Goal: Task Accomplishment & Management: Use online tool/utility

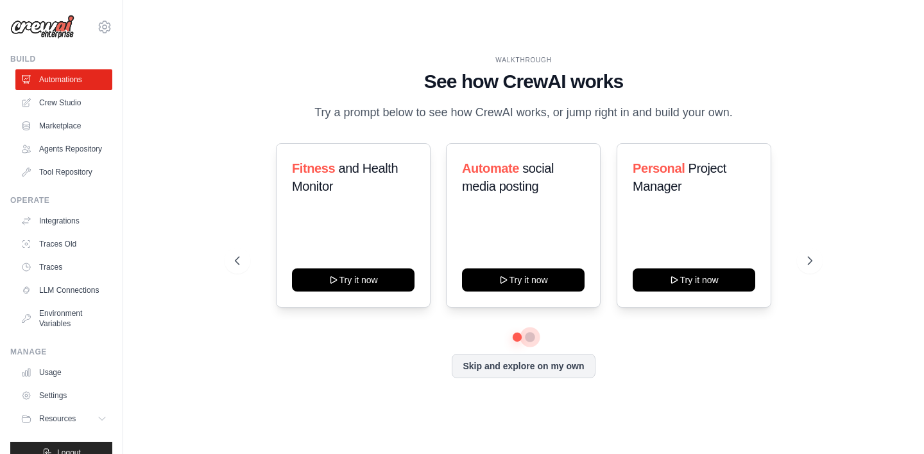
click at [529, 336] on button at bounding box center [530, 337] width 10 height 10
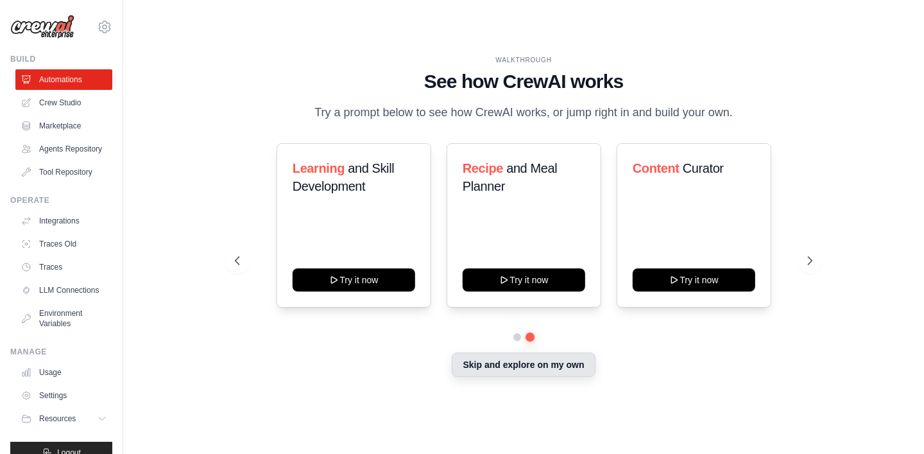
click at [549, 361] on button "Skip and explore on my own" at bounding box center [523, 364] width 143 height 24
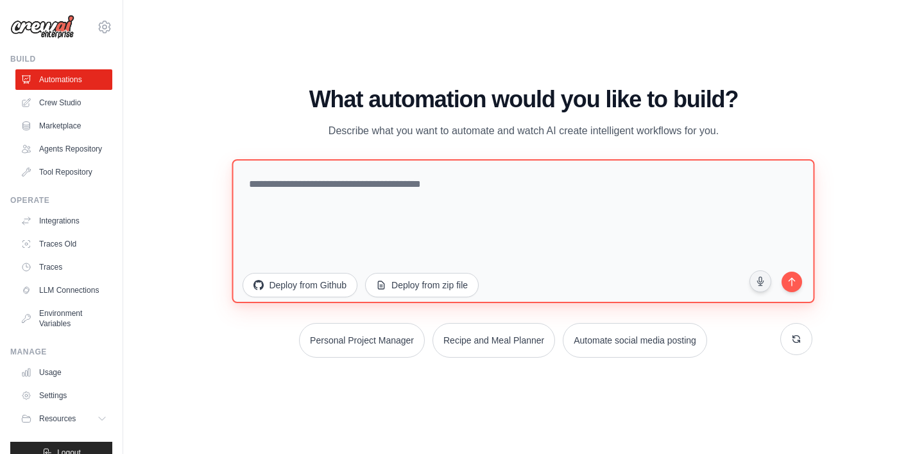
click at [461, 200] on textarea at bounding box center [523, 230] width 583 height 144
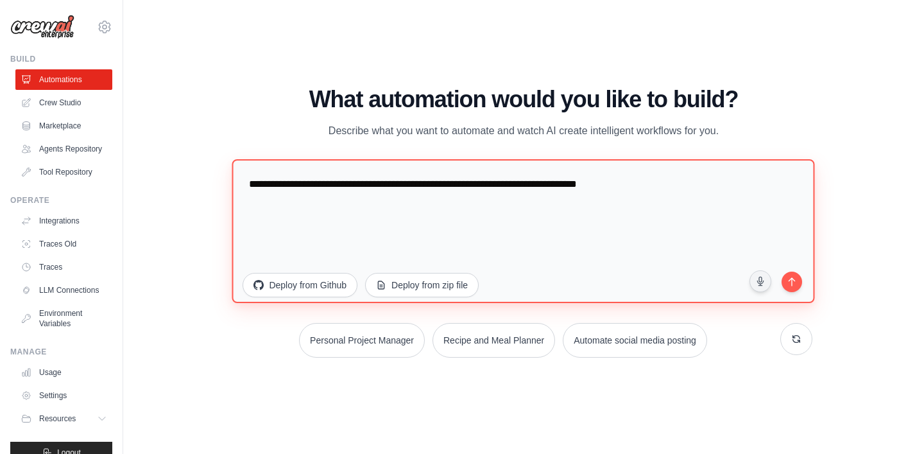
drag, startPoint x: 687, startPoint y: 185, endPoint x: 361, endPoint y: 182, distance: 326.6
click at [360, 182] on textarea "**********" at bounding box center [523, 230] width 583 height 144
type textarea "**********"
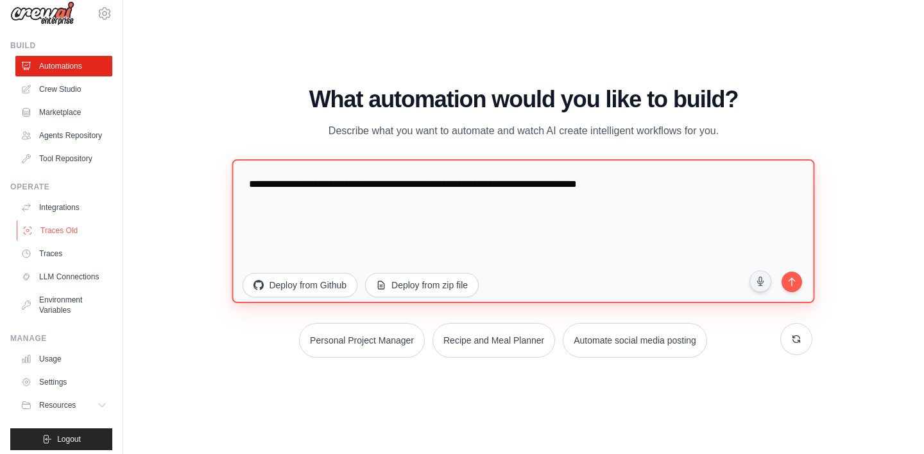
scroll to position [20, 0]
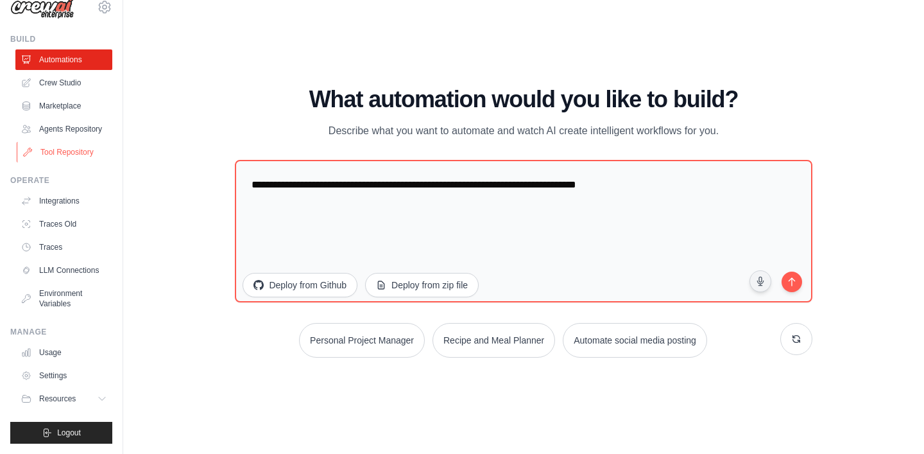
click at [85, 161] on link "Tool Repository" at bounding box center [65, 152] width 97 height 21
click at [56, 148] on link "Tool Repository" at bounding box center [65, 152] width 97 height 21
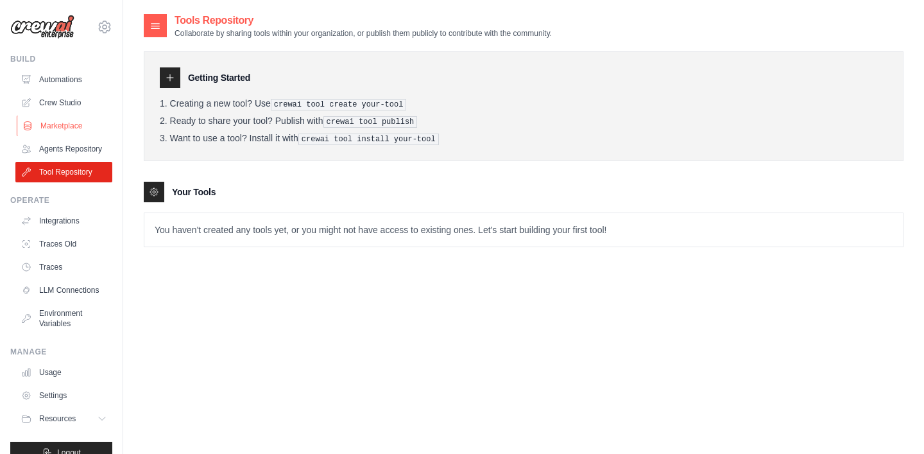
click at [71, 124] on link "Marketplace" at bounding box center [65, 125] width 97 height 21
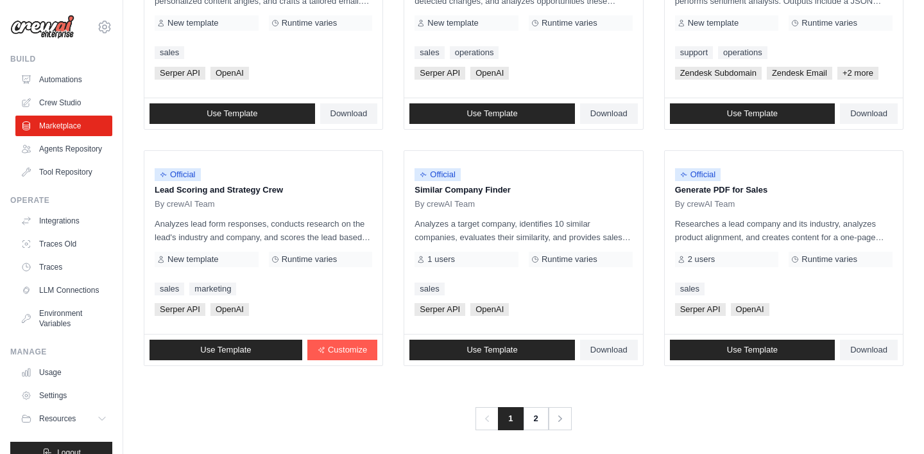
scroll to position [735, 0]
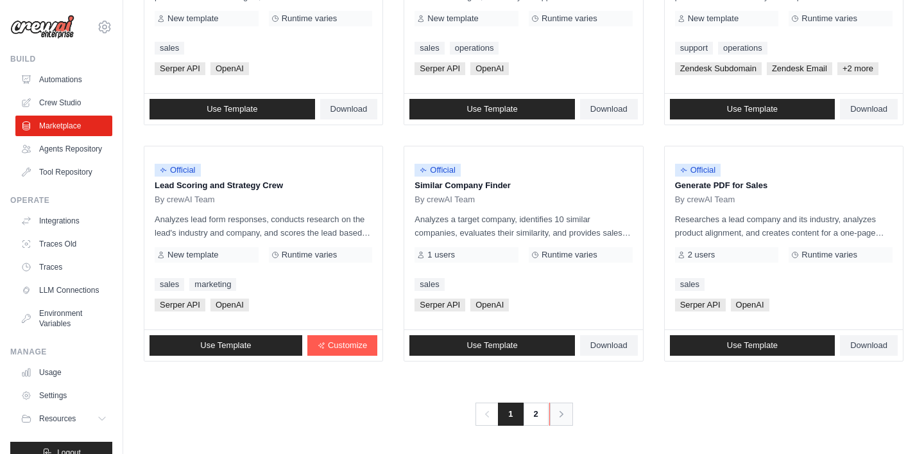
click at [557, 417] on icon "Pagination" at bounding box center [561, 413] width 13 height 13
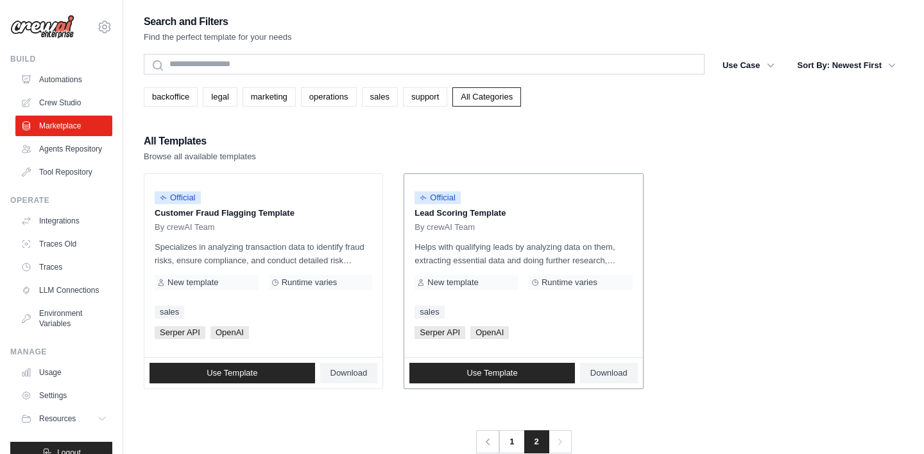
click at [598, 335] on div "[PERSON_NAME] API OpenAI" at bounding box center [522, 332] width 217 height 13
click at [539, 286] on div "Runtime varies" at bounding box center [581, 282] width 104 height 15
click at [489, 277] on div "New template" at bounding box center [466, 282] width 104 height 15
click at [493, 229] on div "By crewAI Team" at bounding box center [522, 227] width 217 height 10
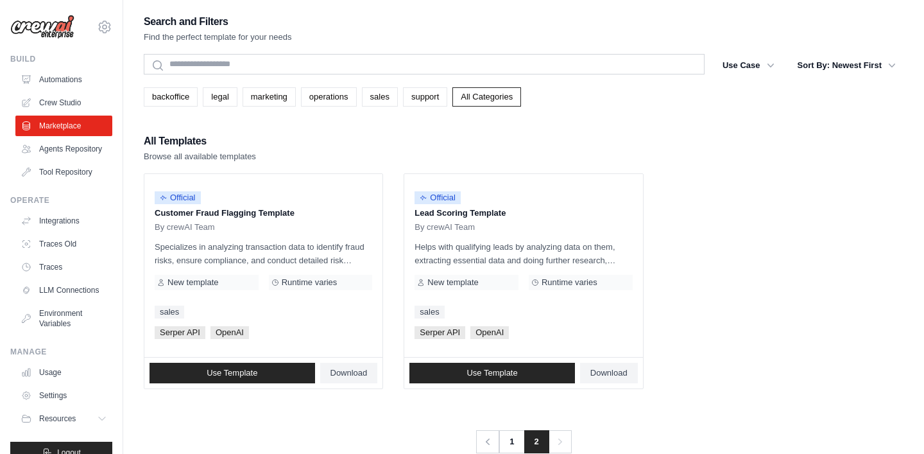
click at [436, 107] on div "Search and Filters Find the perfect template for your needs Search Use Case bac…" at bounding box center [524, 233] width 760 height 440
click at [432, 99] on link "support" at bounding box center [425, 96] width 44 height 19
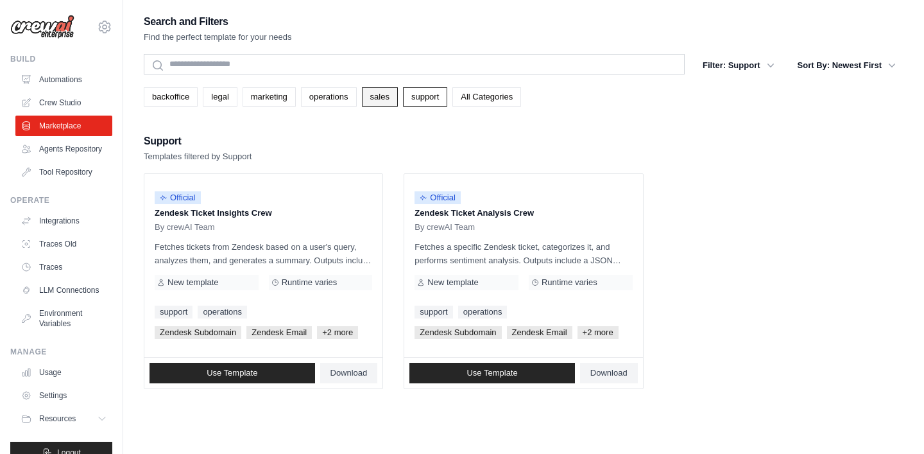
click at [382, 105] on link "sales" at bounding box center [380, 96] width 36 height 19
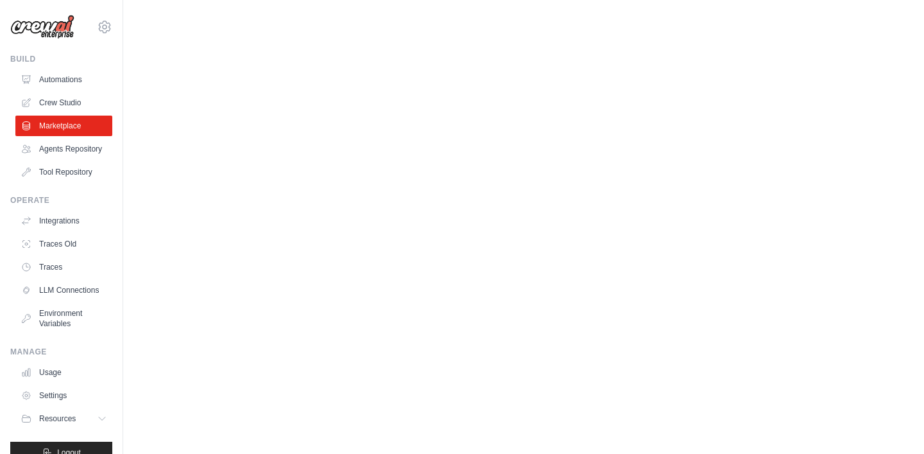
scroll to position [669, 0]
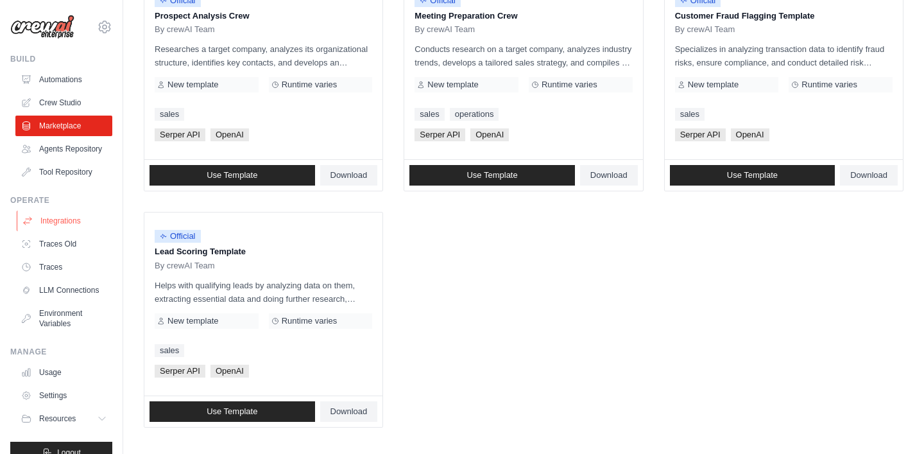
click at [76, 229] on link "Integrations" at bounding box center [65, 220] width 97 height 21
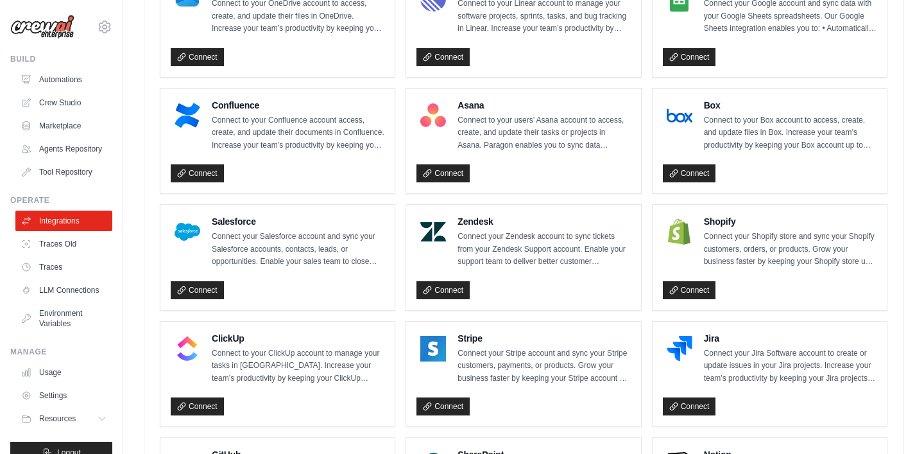
scroll to position [659, 0]
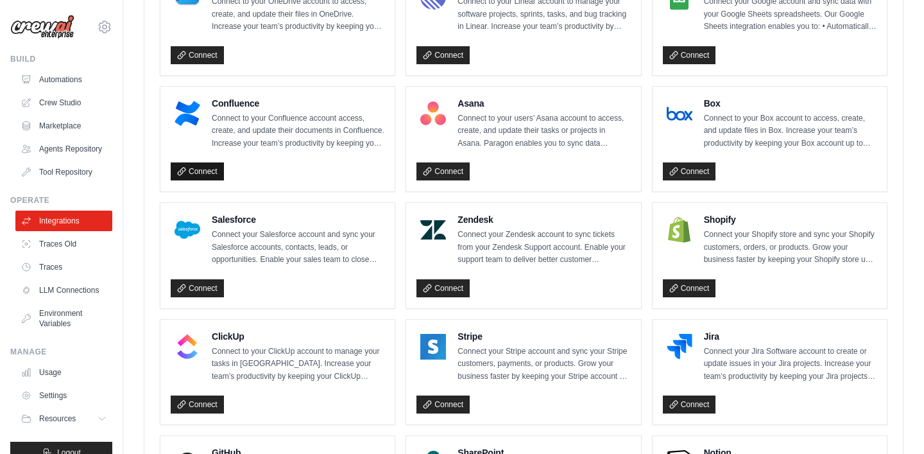
click at [202, 167] on link "Connect" at bounding box center [197, 171] width 53 height 18
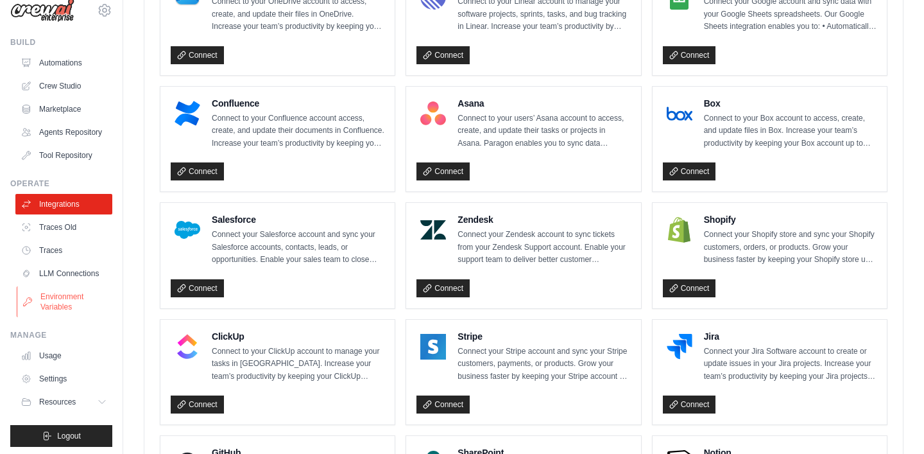
scroll to position [20, 0]
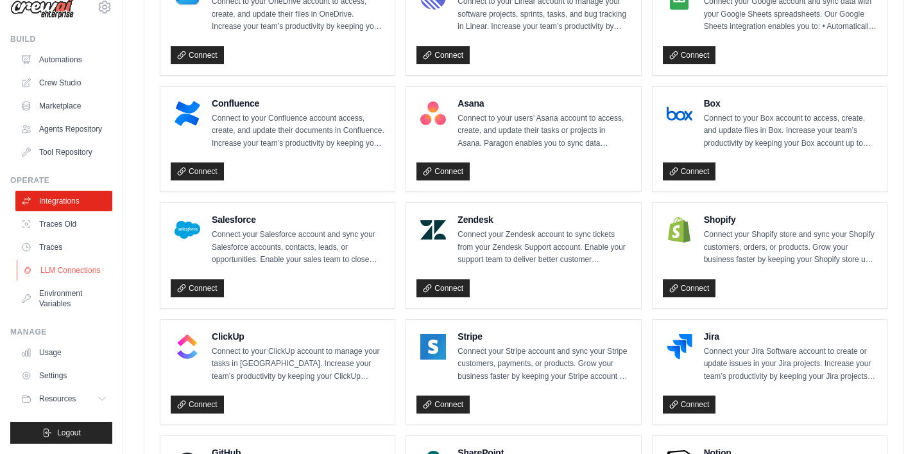
click at [65, 269] on link "LLM Connections" at bounding box center [65, 270] width 97 height 21
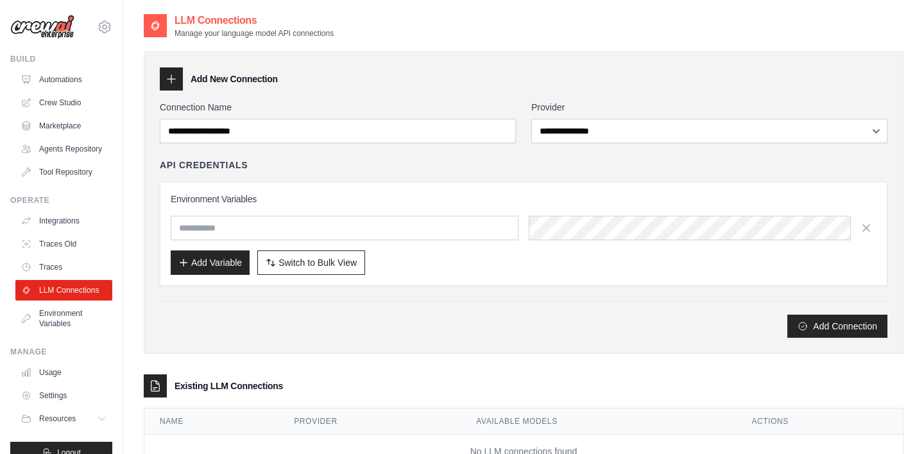
click at [552, 149] on div "**********" at bounding box center [524, 219] width 728 height 237
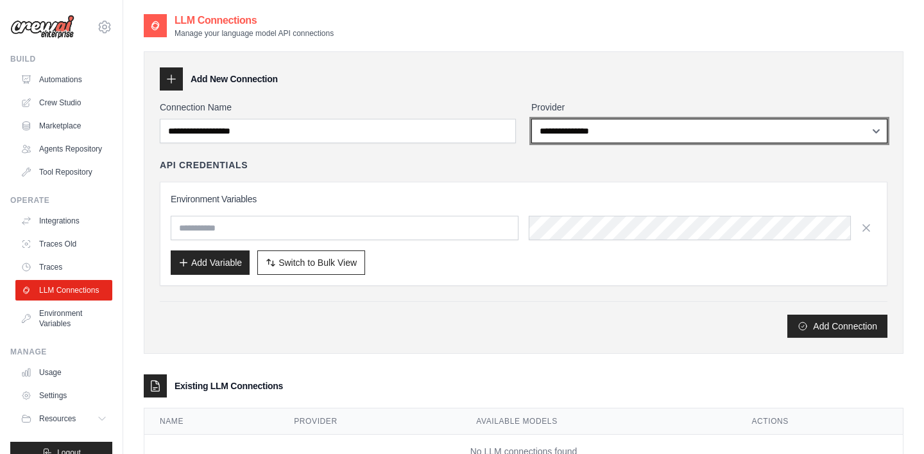
click at [567, 137] on select "**********" at bounding box center [709, 131] width 356 height 24
select select "******"
click at [531, 119] on select "**********" at bounding box center [709, 131] width 356 height 24
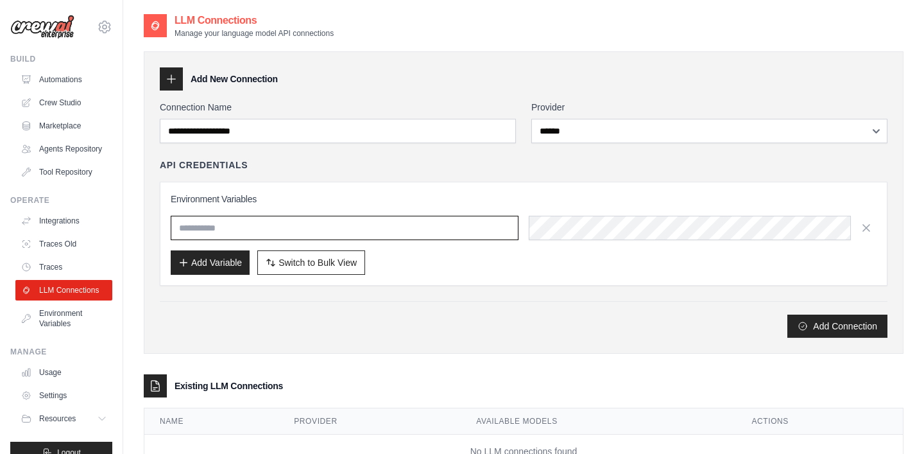
click at [405, 224] on input "text" at bounding box center [345, 228] width 348 height 24
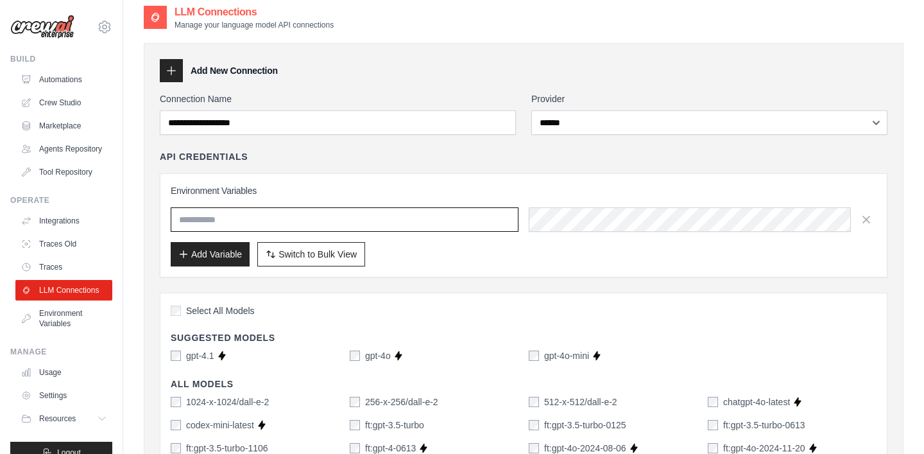
scroll to position [4, 0]
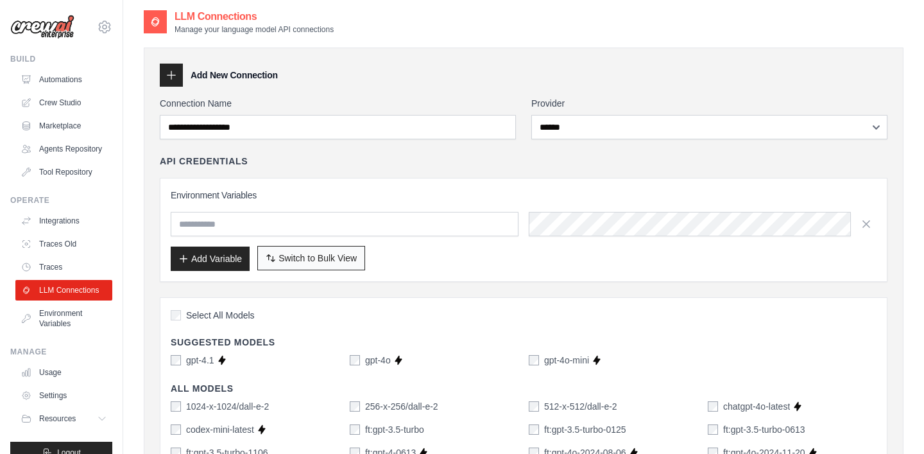
click at [313, 269] on button "Switch to Bulk View Switch to Table View" at bounding box center [311, 258] width 108 height 24
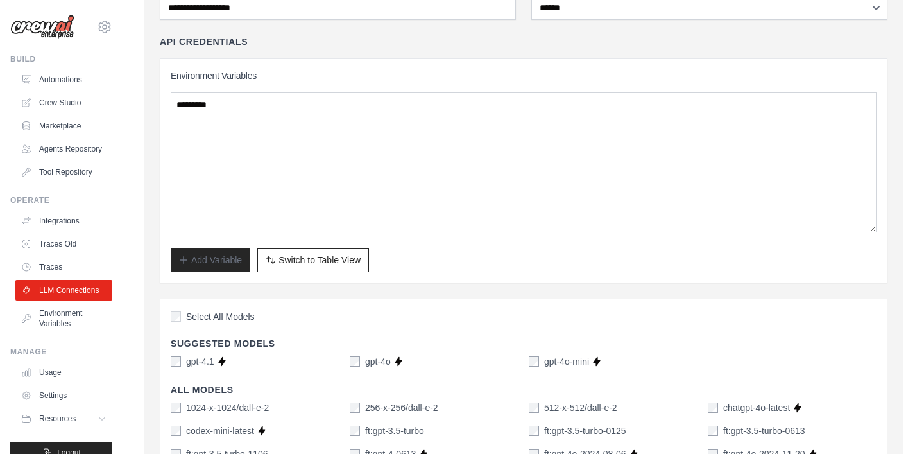
scroll to position [113, 0]
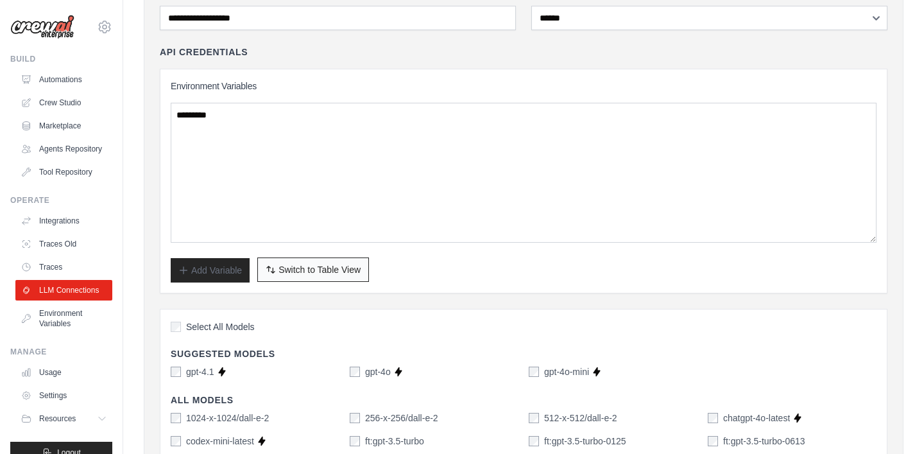
click at [301, 273] on span "Switch to Table View" at bounding box center [319, 269] width 82 height 13
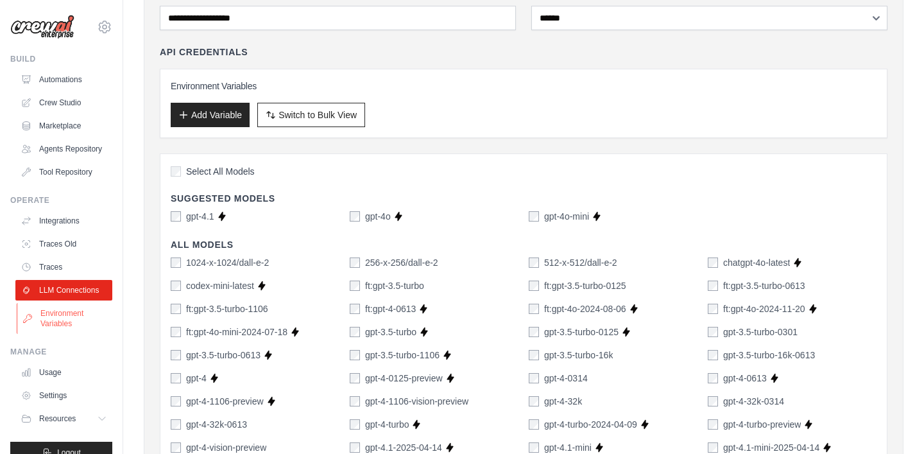
click at [51, 317] on link "Environment Variables" at bounding box center [65, 318] width 97 height 31
